Goal: Task Accomplishment & Management: Complete application form

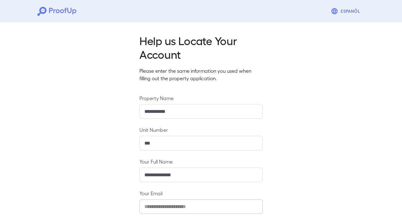
scroll to position [65, 0]
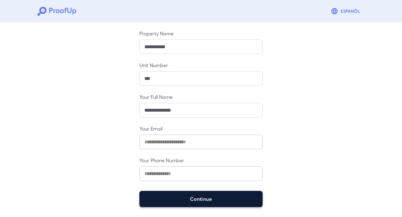
click at [192, 202] on button "Continue" at bounding box center [200, 199] width 123 height 16
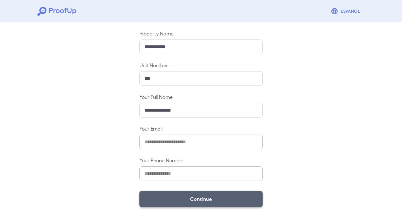
click at [192, 201] on button "Continue" at bounding box center [200, 199] width 123 height 16
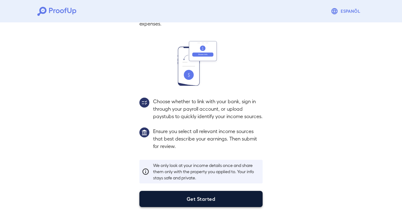
click at [191, 196] on button "Get Started" at bounding box center [200, 199] width 123 height 16
click at [189, 194] on button "Get Started" at bounding box center [200, 199] width 123 height 16
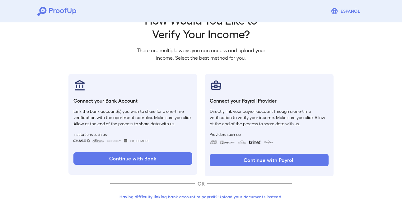
scroll to position [21, 0]
click at [189, 194] on button "Having difficulty linking bank account or payroll? Upload your documents instea…" at bounding box center [201, 196] width 182 height 11
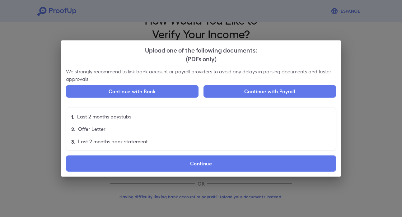
click at [194, 178] on div "Upload one of the following documents: (PDFs only) We strongly recommend to lin…" at bounding box center [201, 108] width 402 height 217
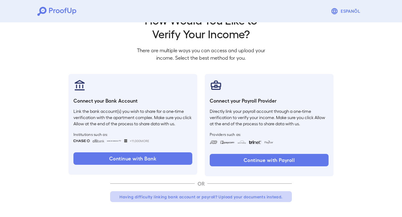
click at [190, 191] on button "Having difficulty linking bank account or payroll? Upload your documents instea…" at bounding box center [201, 196] width 182 height 11
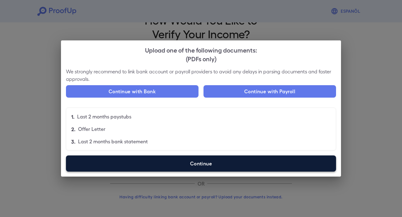
click at [203, 163] on label "Continue" at bounding box center [201, 163] width 270 height 16
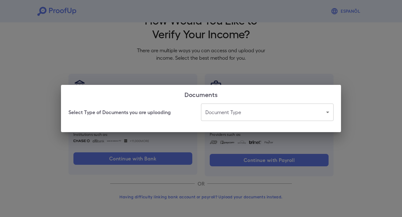
click at [251, 103] on h2 "Documents" at bounding box center [201, 94] width 280 height 19
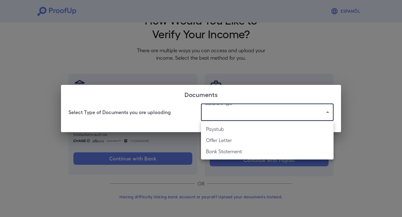
click at [256, 110] on body "Espanõl Go back How Would You Like to Verify Your Income? There are multiple wa…" at bounding box center [201, 97] width 402 height 237
click at [230, 152] on li "Bank Statement" at bounding box center [267, 151] width 132 height 11
type input "**********"
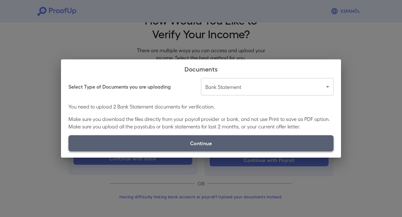
click at [208, 138] on label "Continue" at bounding box center [200, 143] width 265 height 16
click at [69, 151] on input "Continue" at bounding box center [68, 151] width 0 height 0
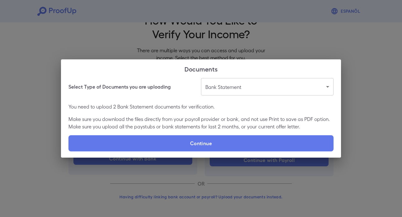
type input "**********"
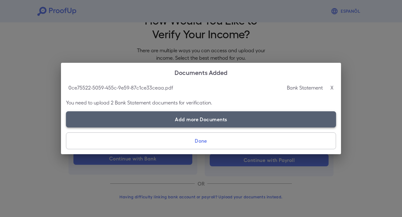
click at [199, 121] on label "Add more Documents" at bounding box center [201, 119] width 270 height 16
click at [66, 127] on input "Add more Documents" at bounding box center [66, 127] width 0 height 0
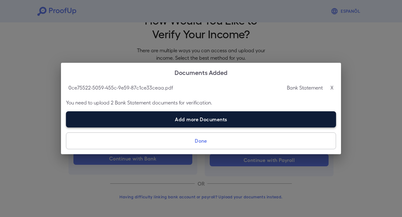
type input "**********"
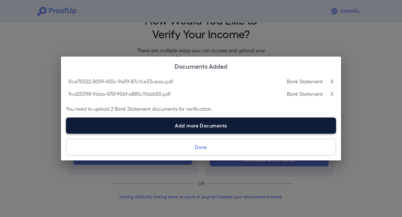
click at [187, 127] on label "Add more Documents" at bounding box center [201, 125] width 270 height 16
click at [66, 133] on input "Add more Documents" at bounding box center [66, 133] width 0 height 0
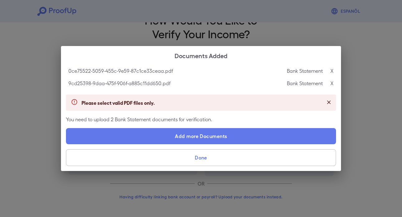
click at [331, 72] on p "X" at bounding box center [331, 70] width 3 height 7
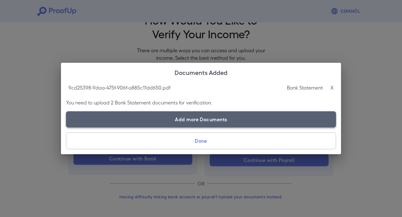
click at [201, 118] on label "Add more Documents" at bounding box center [201, 119] width 270 height 16
click at [66, 127] on input "Add more Documents" at bounding box center [66, 127] width 0 height 0
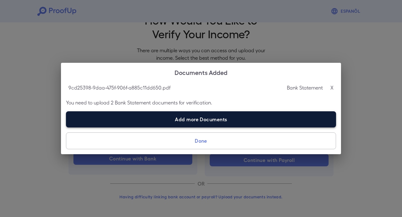
type input "**********"
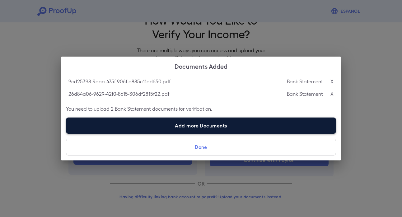
click at [216, 125] on label "Add more Documents" at bounding box center [201, 125] width 270 height 16
click at [66, 133] on input "Add more Documents" at bounding box center [66, 133] width 0 height 0
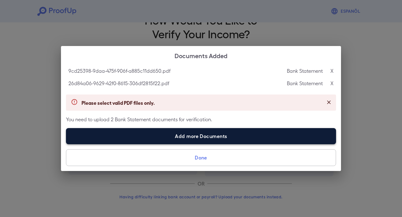
click at [201, 131] on label "Add more Documents" at bounding box center [201, 136] width 270 height 16
click at [66, 144] on input "Add more Documents" at bounding box center [66, 144] width 0 height 0
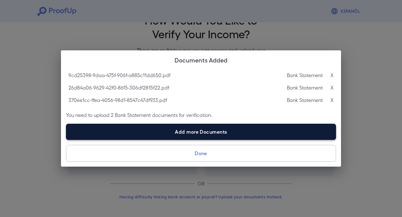
click at [209, 130] on label "Add more Documents" at bounding box center [201, 132] width 270 height 16
click at [66, 140] on input "Add more Documents" at bounding box center [66, 140] width 0 height 0
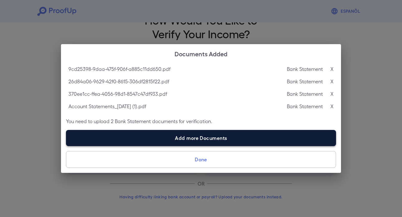
click at [194, 136] on label "Add more Documents" at bounding box center [201, 138] width 270 height 16
click at [66, 146] on input "Add more Documents" at bounding box center [66, 146] width 0 height 0
type input "**********"
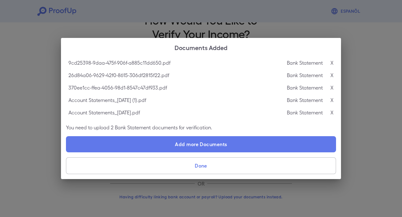
click at [212, 166] on button "Done" at bounding box center [201, 165] width 270 height 17
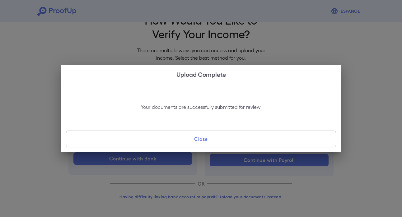
click at [210, 134] on button "Close" at bounding box center [201, 139] width 270 height 17
